Goal: Information Seeking & Learning: Find specific fact

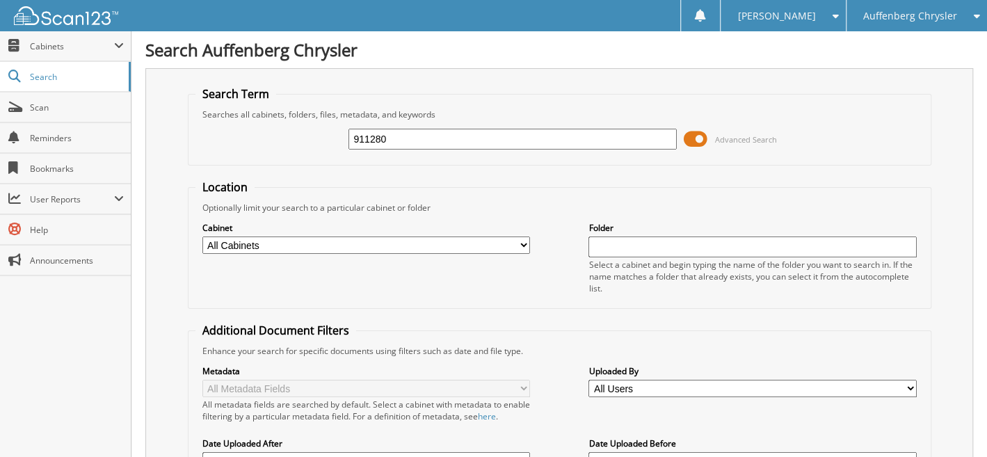
type input "911280"
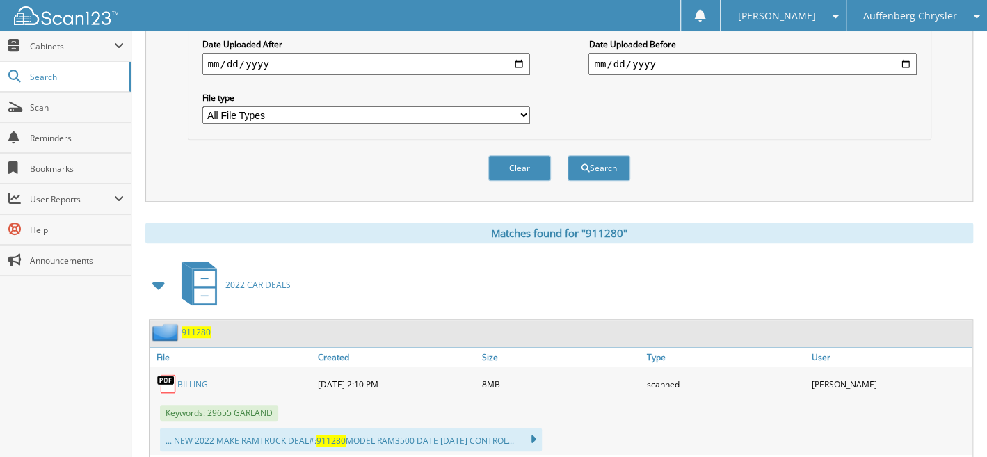
click at [204, 326] on span "911280" at bounding box center [196, 332] width 29 height 12
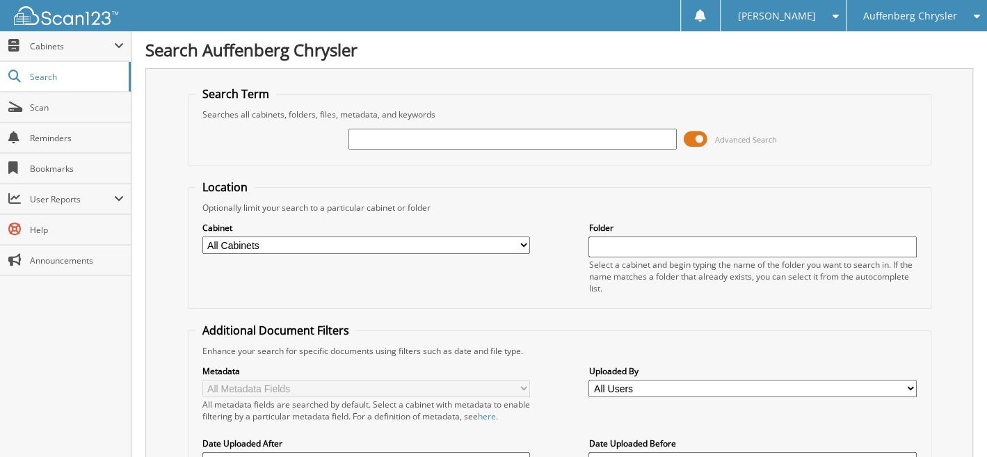
click at [392, 140] on input "text" at bounding box center [512, 139] width 328 height 21
type input "911280"
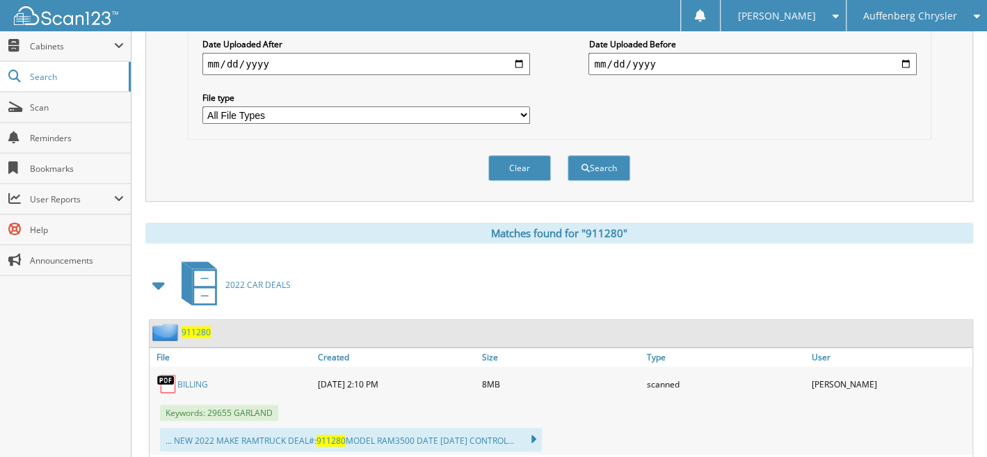
click at [202, 326] on span "911280" at bounding box center [196, 332] width 29 height 12
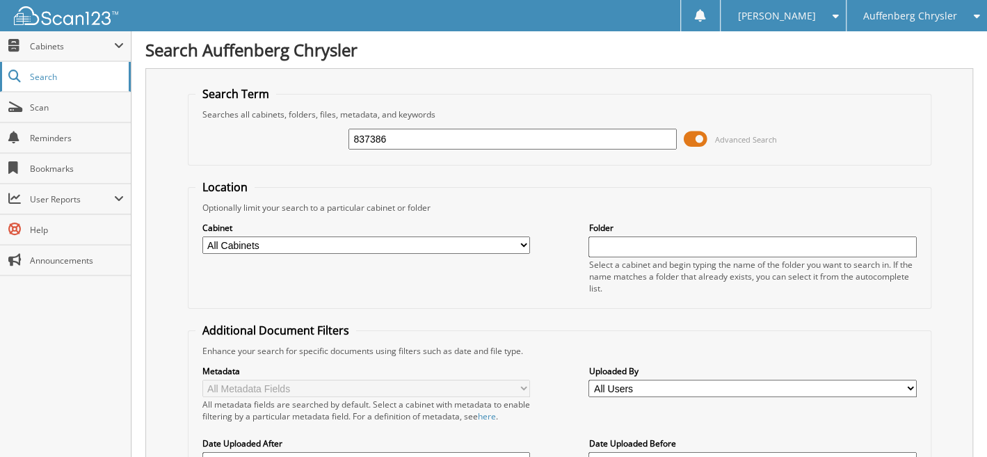
type input "837386"
click at [885, 15] on span "Auffenberg Chrysler" at bounding box center [910, 16] width 94 height 8
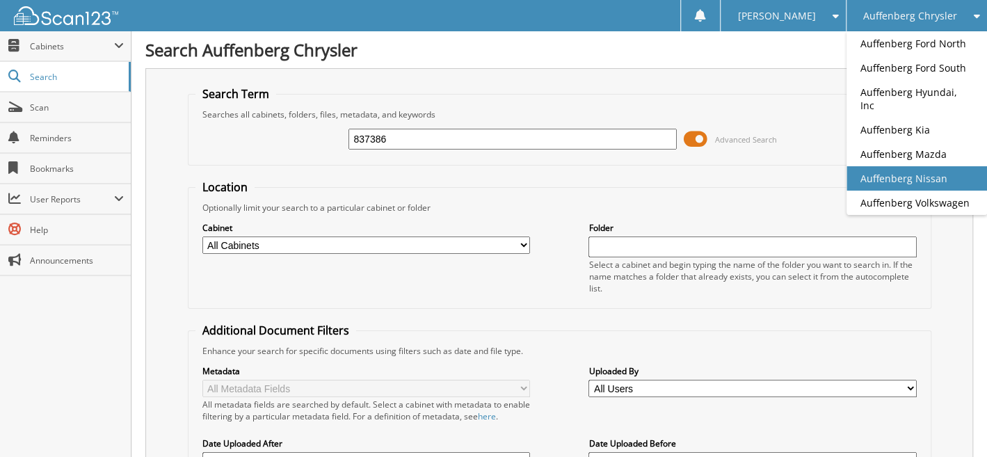
click at [894, 166] on link "Auffenberg Nissan" at bounding box center [916, 178] width 140 height 24
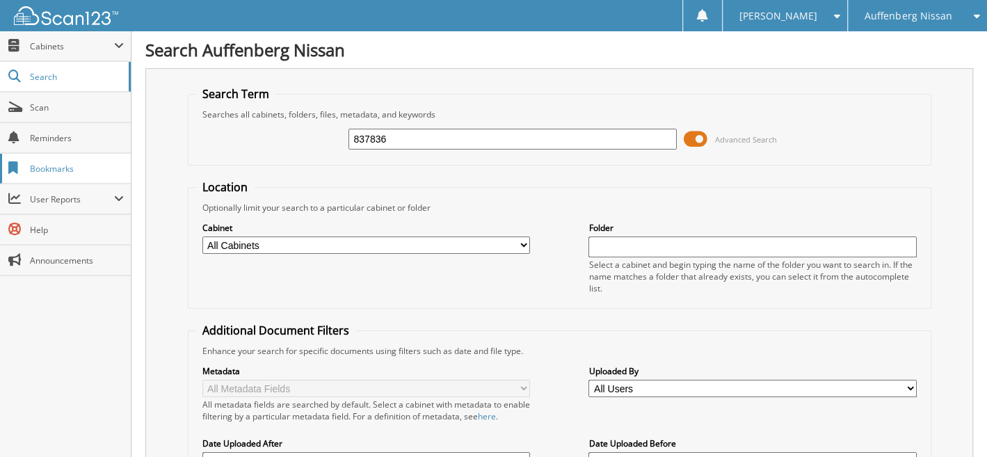
type input "837836"
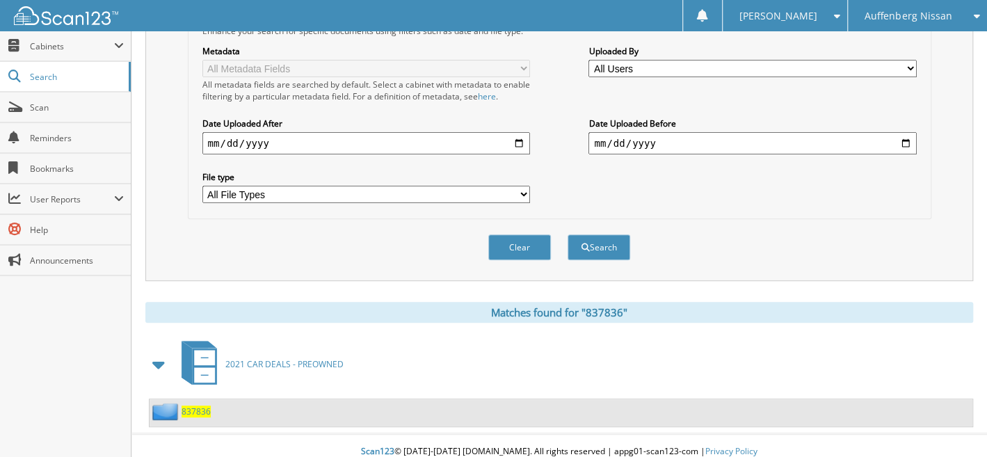
click at [202, 405] on span "837836" at bounding box center [196, 411] width 29 height 12
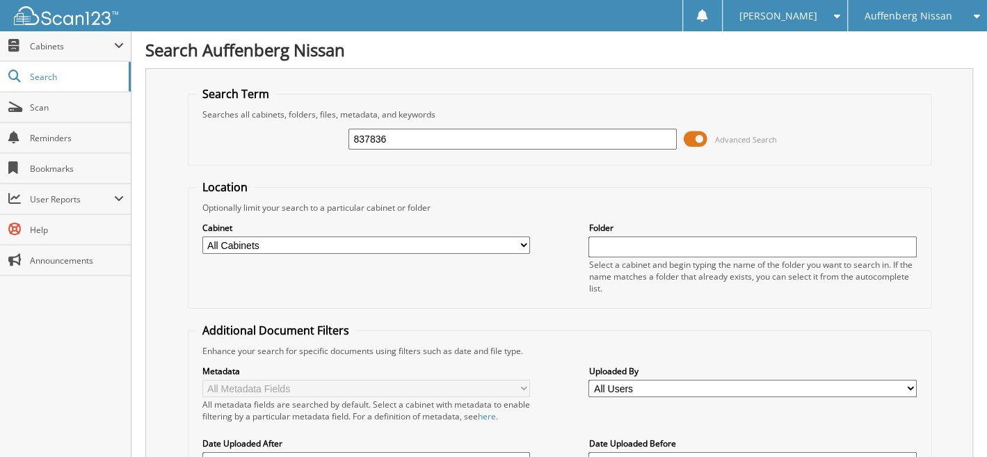
click at [397, 134] on input "837836" at bounding box center [512, 139] width 328 height 21
type input "837386"
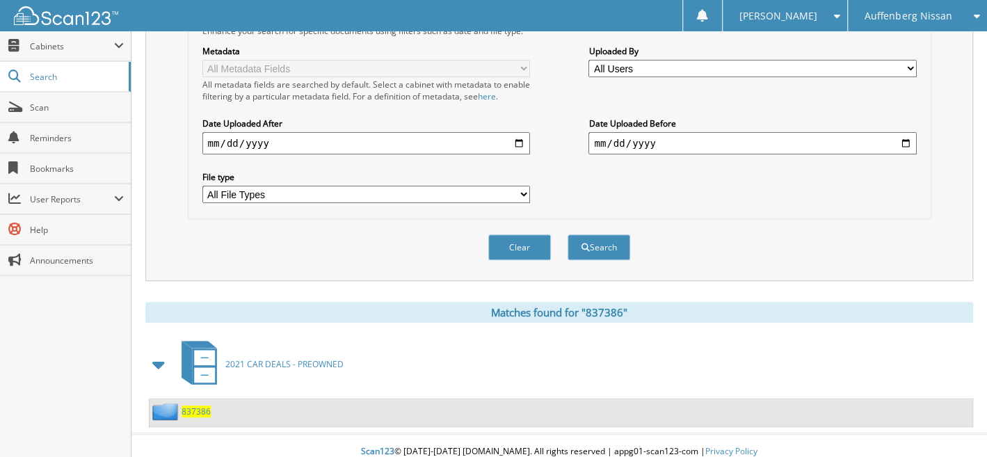
click at [195, 405] on span "837386" at bounding box center [196, 411] width 29 height 12
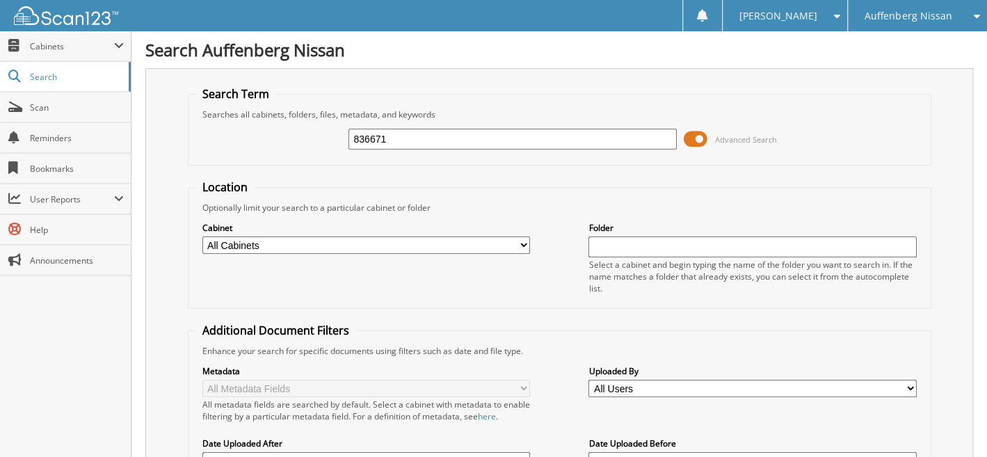
type input "836671"
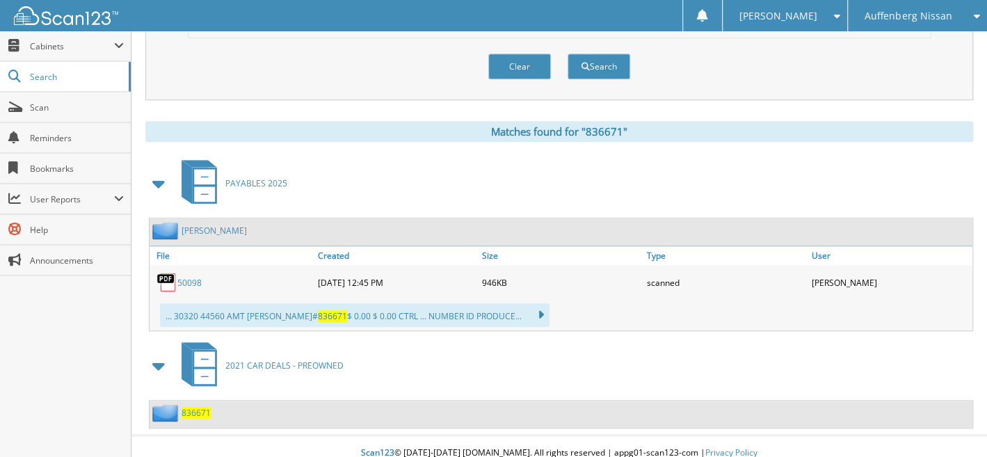
click at [200, 407] on span "836671" at bounding box center [196, 413] width 29 height 12
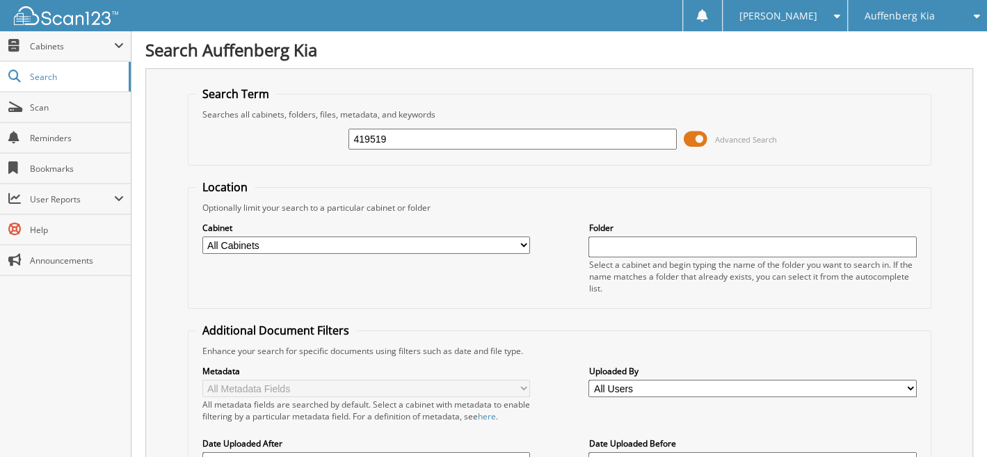
type input "419519"
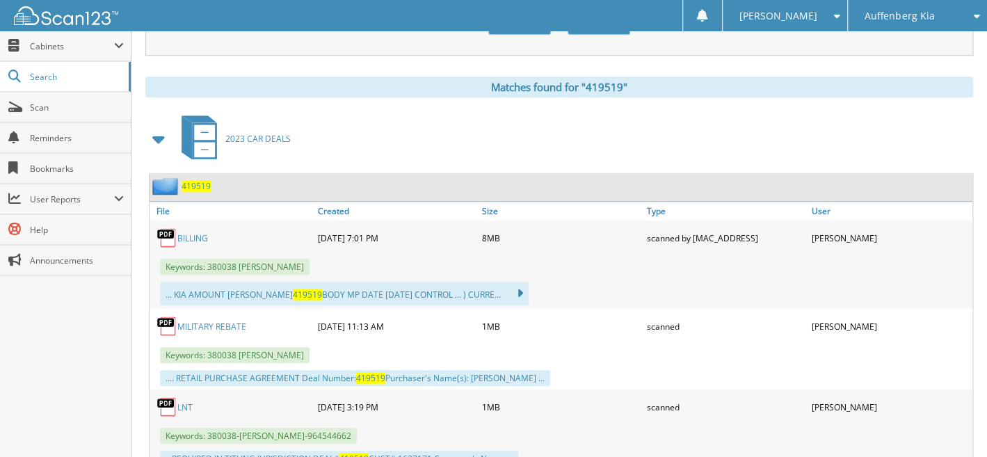
scroll to position [586, 0]
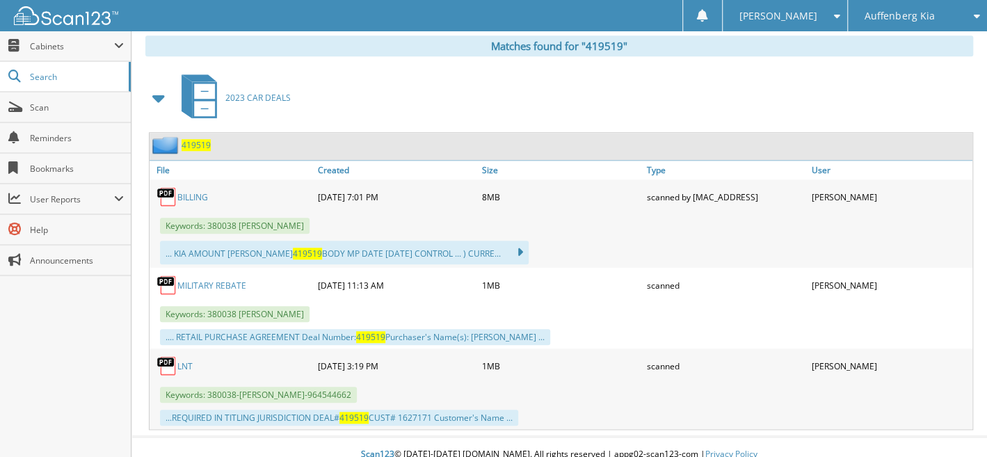
click at [198, 139] on span "419519" at bounding box center [196, 145] width 29 height 12
